Goal: Communication & Community: Answer question/provide support

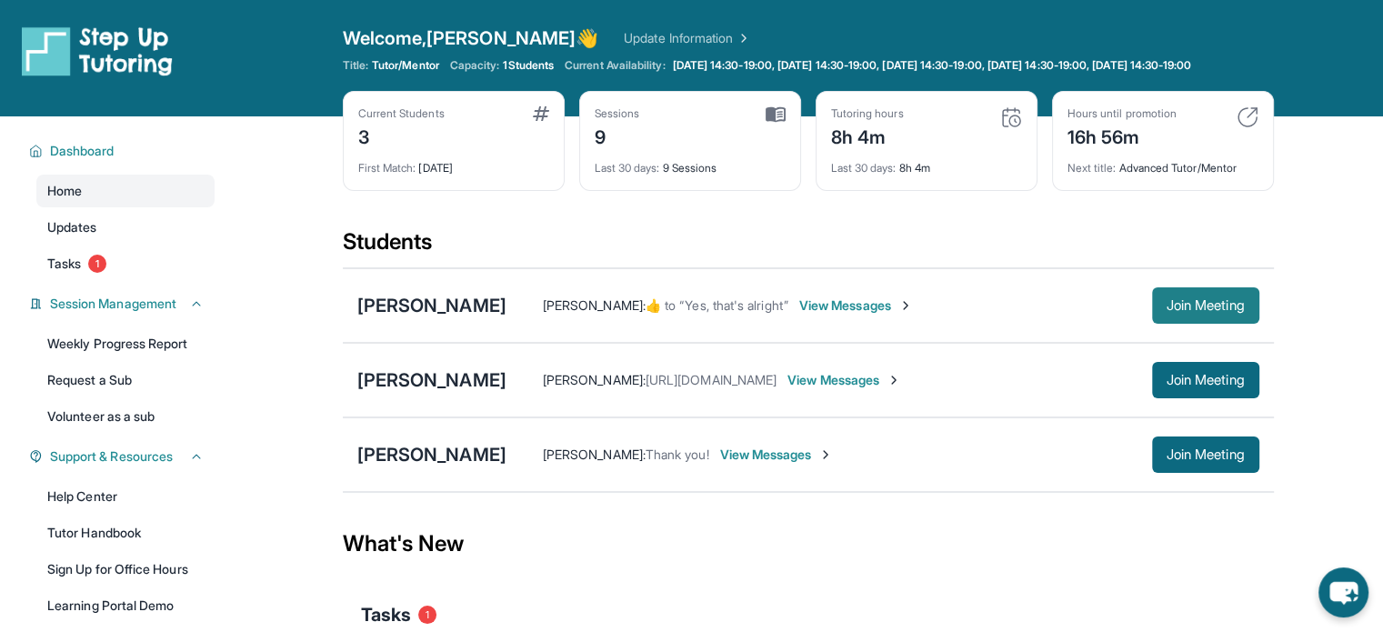
click at [1204, 311] on span "Join Meeting" at bounding box center [1206, 305] width 78 height 11
click at [494, 333] on div "[PERSON_NAME] [PERSON_NAME] :  ​👍​ to “ Yes, that's alright ”  View Messages Jo…" at bounding box center [808, 305] width 931 height 75
click at [494, 318] on div "[PERSON_NAME]" at bounding box center [431, 305] width 149 height 25
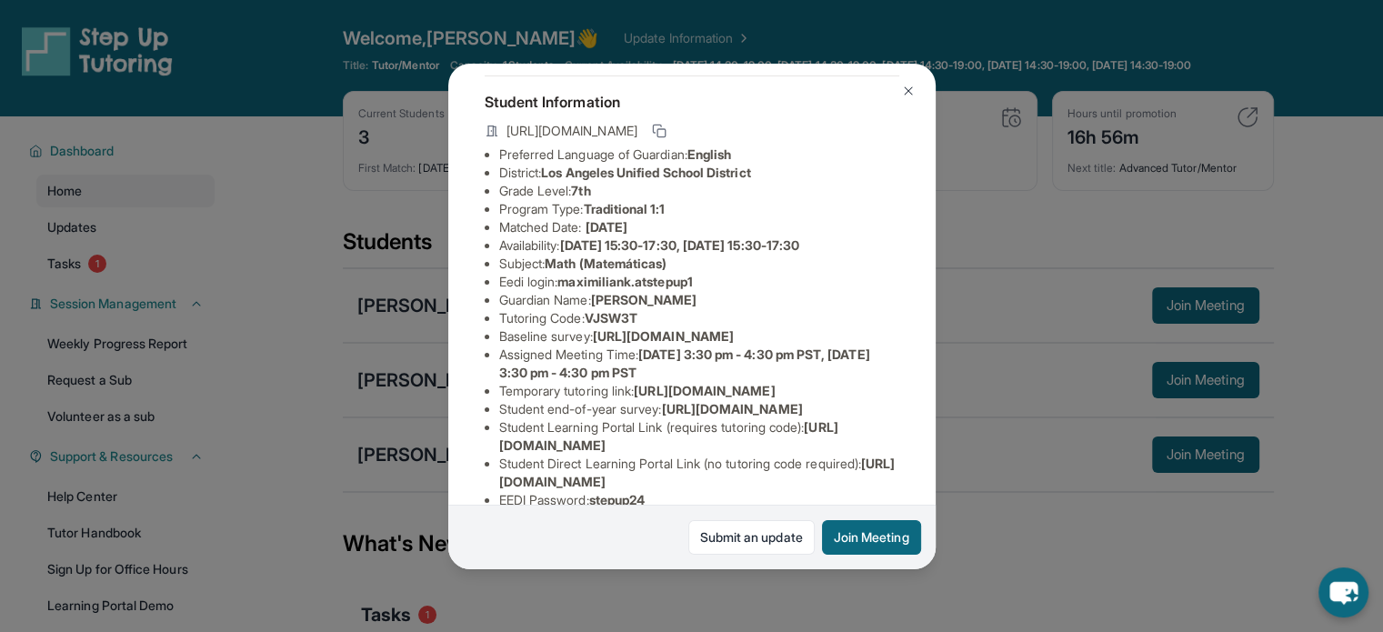
scroll to position [91, 0]
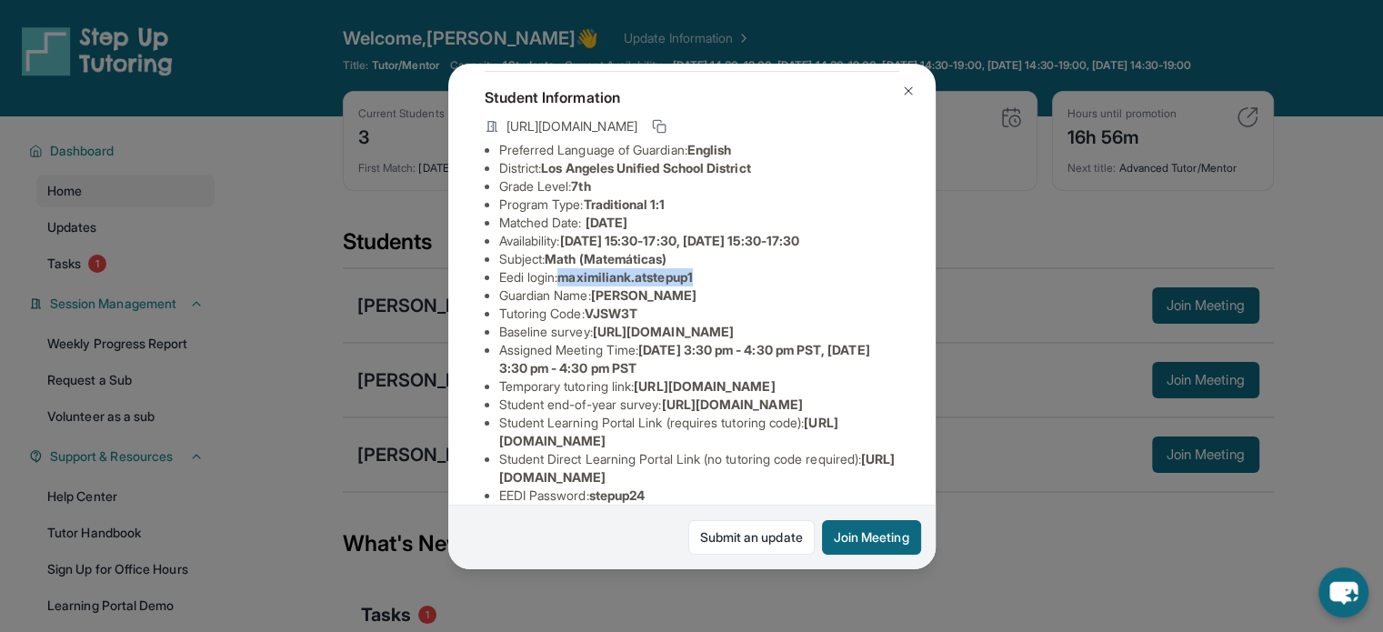
drag, startPoint x: 720, startPoint y: 293, endPoint x: 565, endPoint y: 290, distance: 155.5
click at [565, 286] on li "Eedi login : [PERSON_NAME].atstepup1" at bounding box center [699, 277] width 400 height 18
copy span "maximiliank.atstepup1"
